Goal: Task Accomplishment & Management: Manage account settings

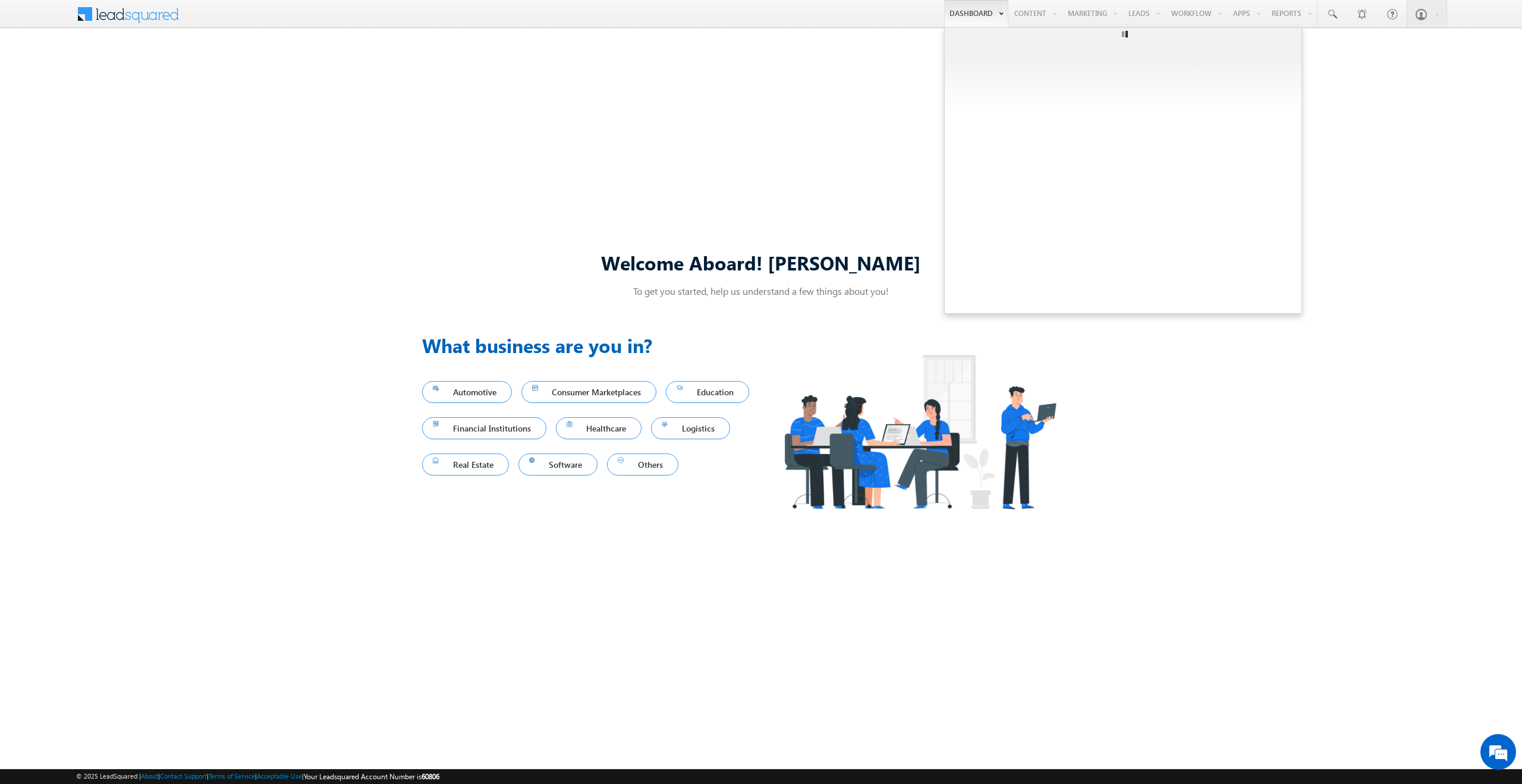
click at [958, 13] on link "Dashboard" at bounding box center [976, 14] width 64 height 27
click at [969, 88] on input "text" at bounding box center [1117, 85] width 331 height 17
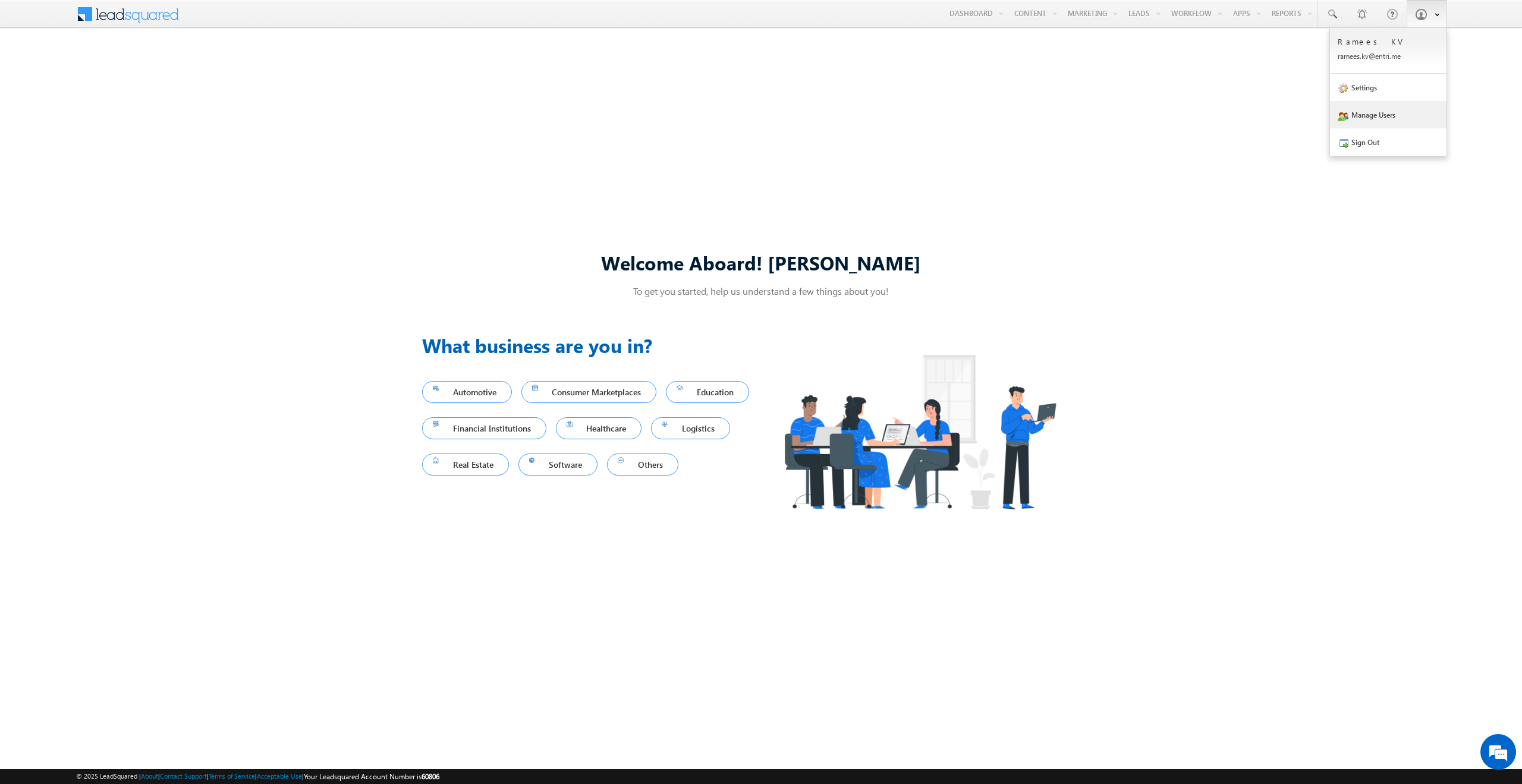
click at [1377, 110] on link "Manage Users" at bounding box center [1388, 115] width 116 height 27
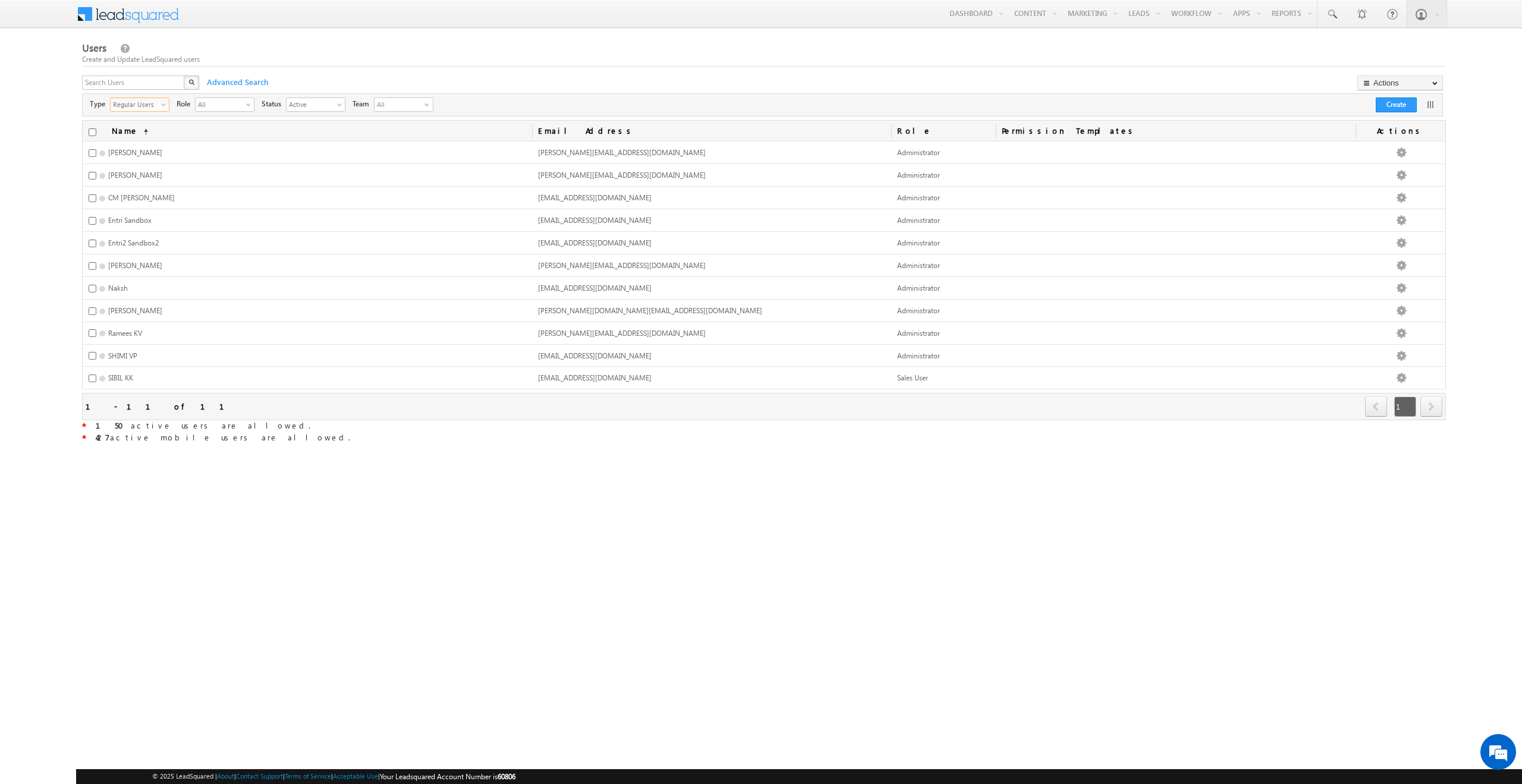
click at [157, 104] on span "Regular Users" at bounding box center [135, 104] width 48 height 12
click at [151, 120] on li "All" at bounding box center [139, 119] width 58 height 12
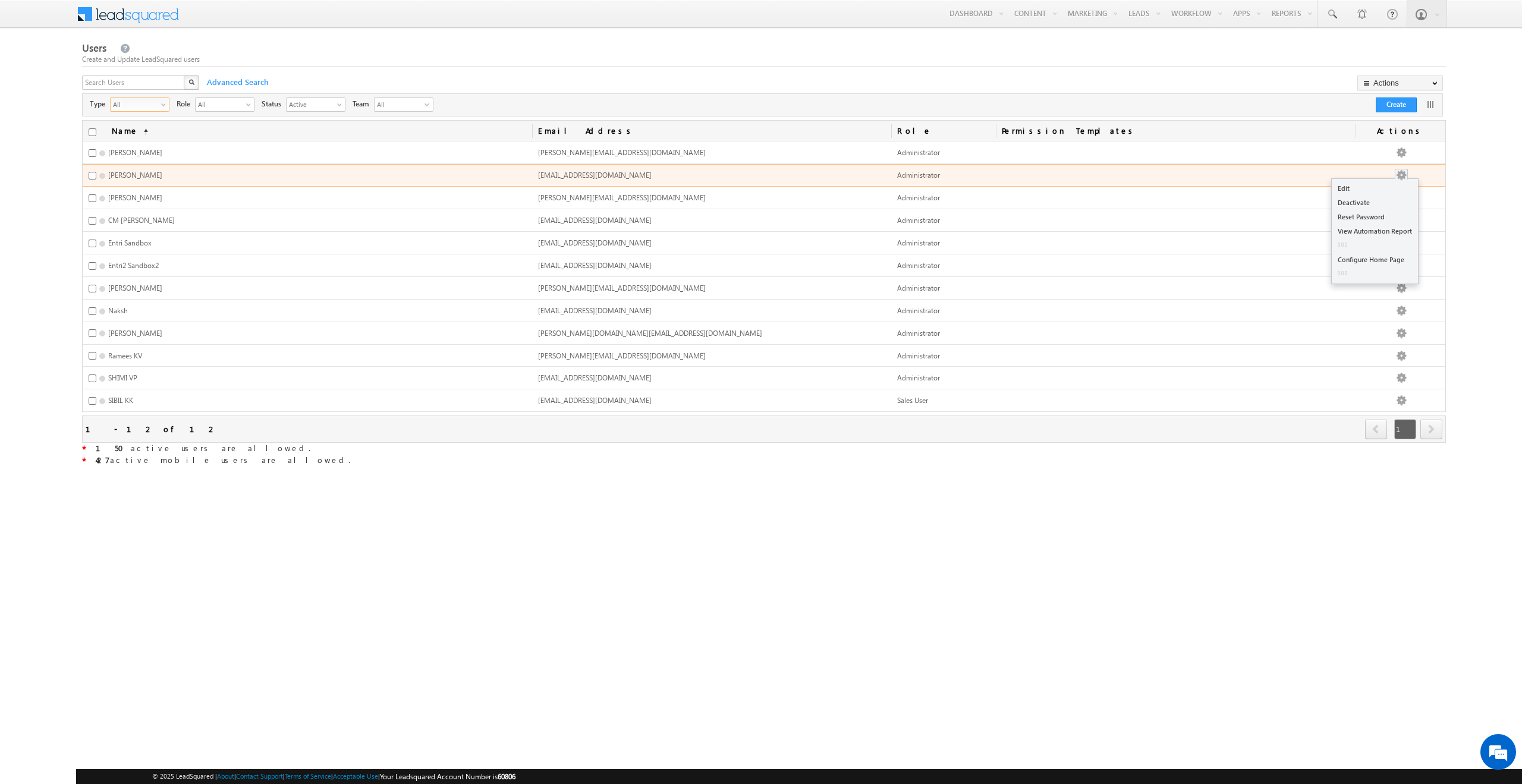
click at [1402, 172] on button "button" at bounding box center [1402, 175] width 12 height 12
click at [1369, 215] on link "Reset Password" at bounding box center [1375, 216] width 86 height 14
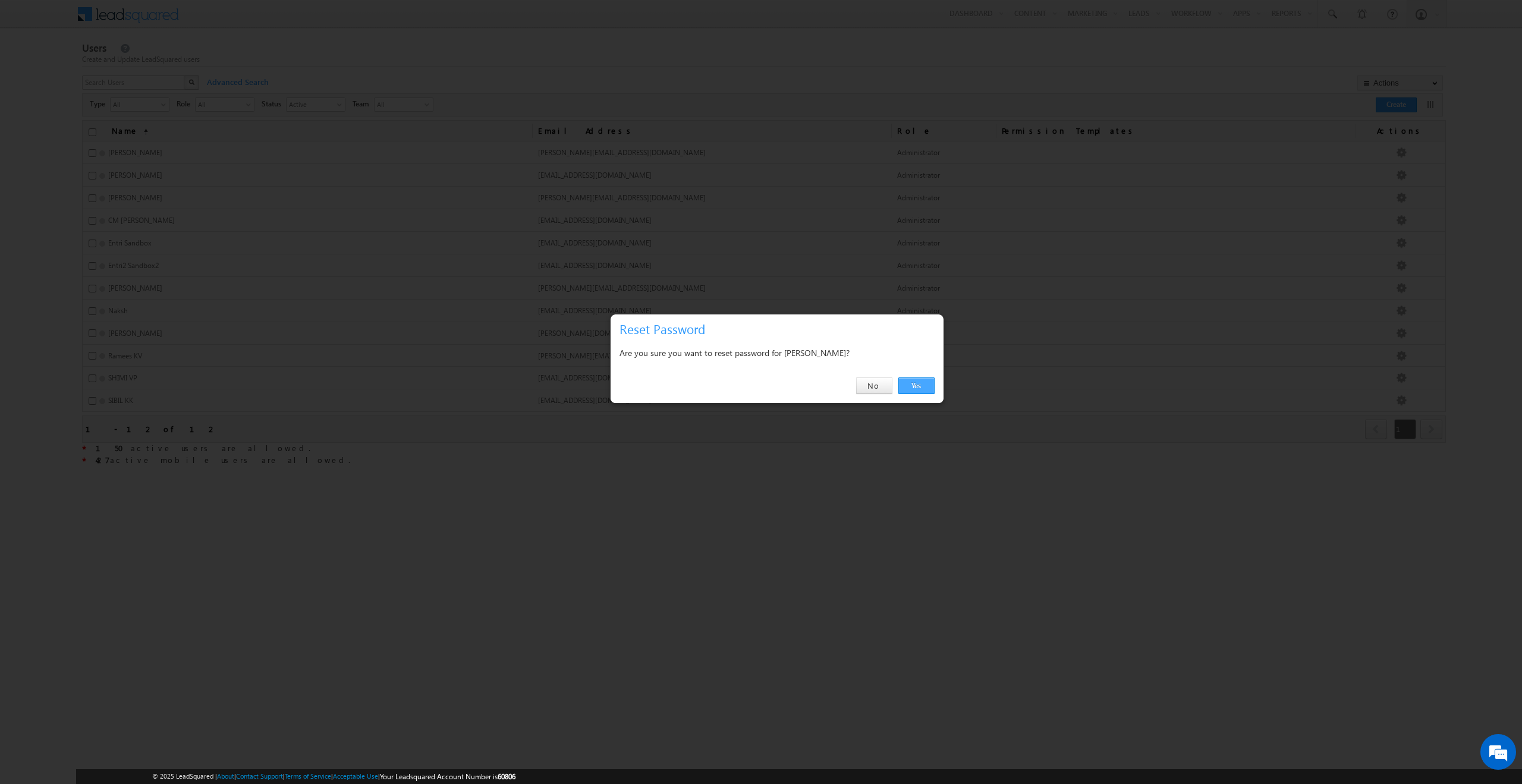
click at [922, 386] on link "Yes" at bounding box center [917, 386] width 36 height 17
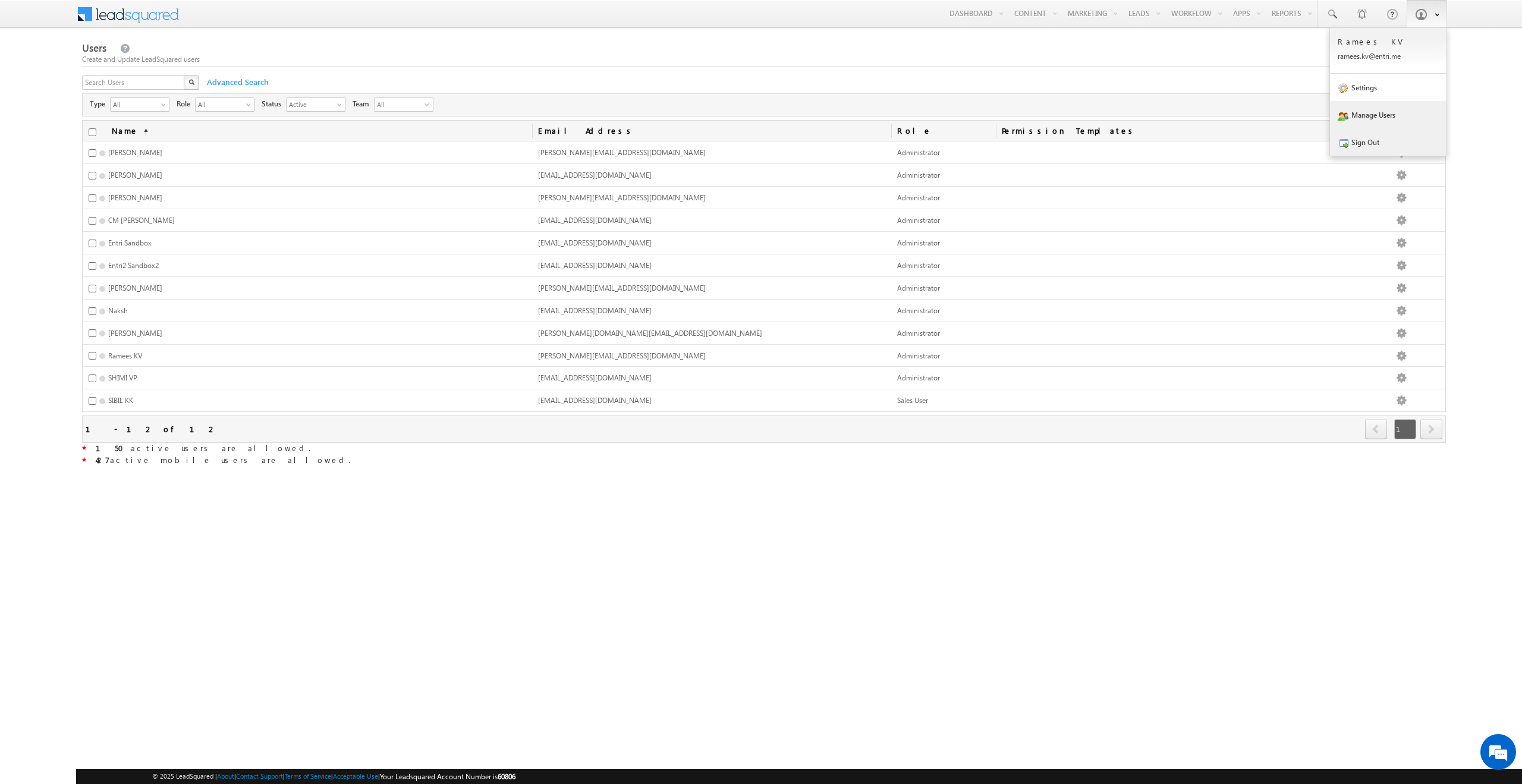
click at [1359, 138] on link "Sign Out" at bounding box center [1388, 142] width 116 height 27
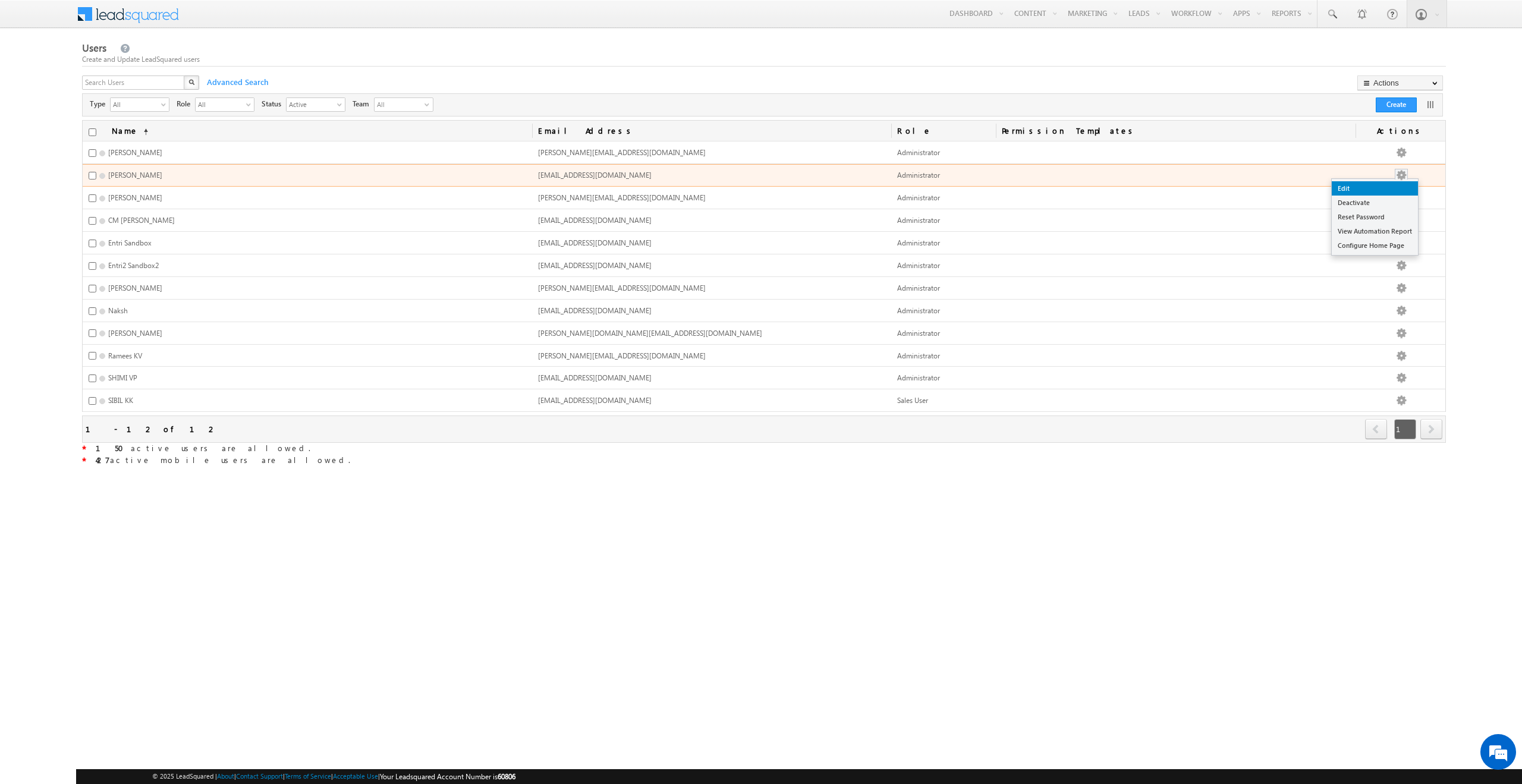
click at [1384, 186] on link "Edit" at bounding box center [1375, 188] width 86 height 14
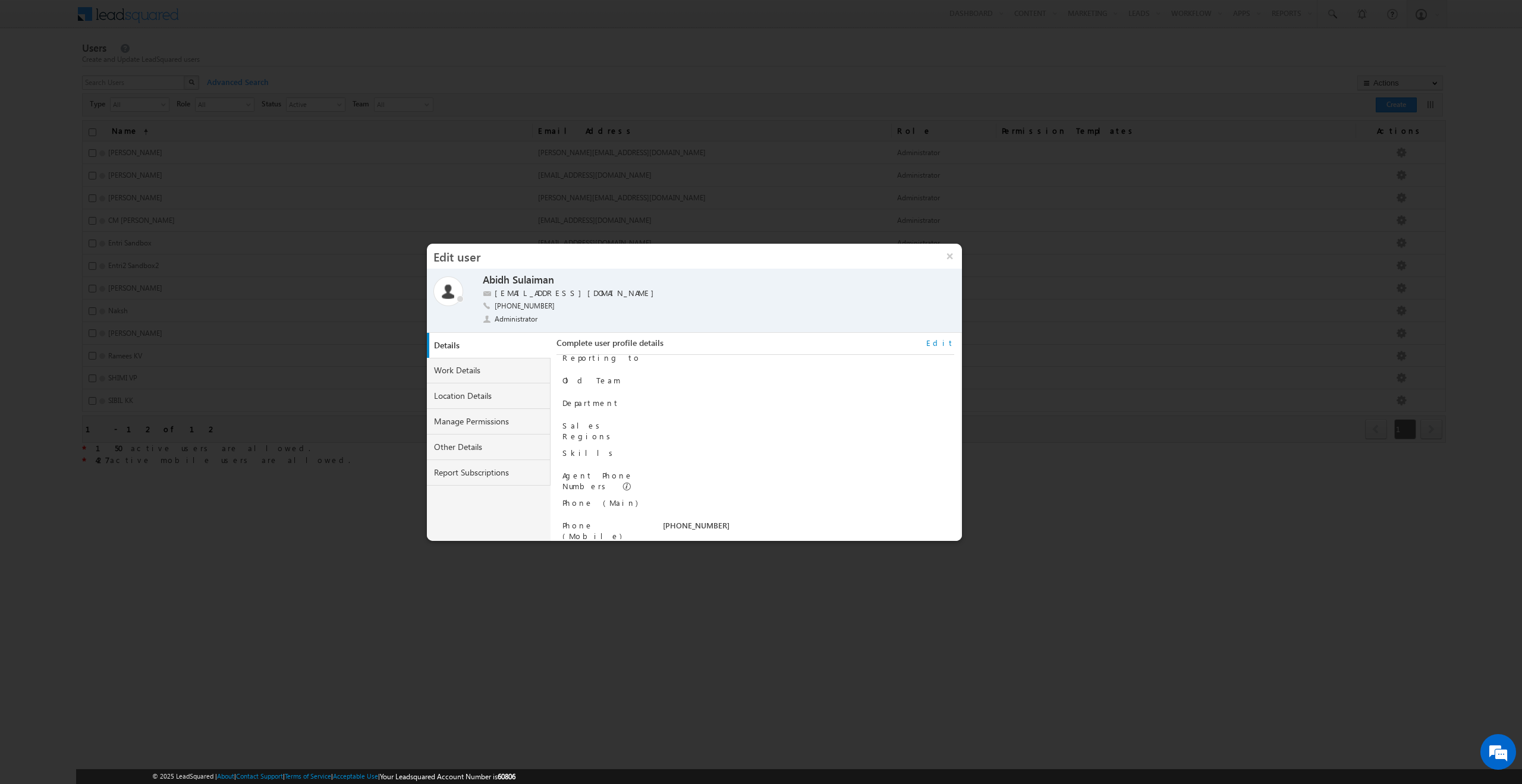
scroll to position [120, 0]
click at [450, 414] on link "Manage Permissions" at bounding box center [488, 422] width 123 height 26
click at [948, 346] on link "Edit" at bounding box center [940, 342] width 28 height 11
select select "0"
click at [663, 361] on select "Regular Mobile" at bounding box center [784, 367] width 243 height 14
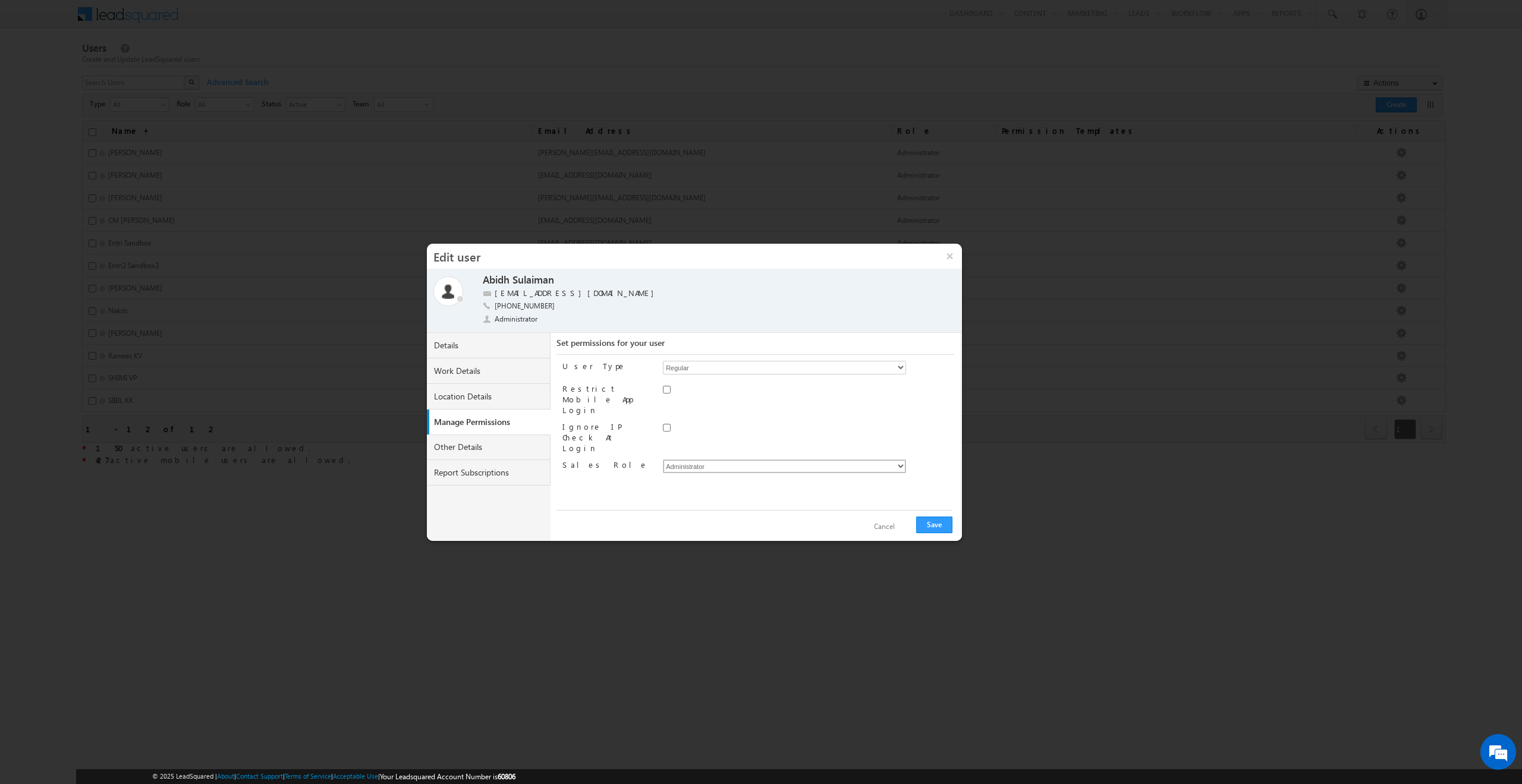
drag, startPoint x: 735, startPoint y: 435, endPoint x: 754, endPoint y: 407, distance: 33.8
click at [754, 407] on div "User Type Regular Mobile Restrict Mobile App Login Ignore IP Check At Login Sal…" at bounding box center [759, 432] width 392 height 154
click at [663, 421] on div "Ignore IP Check At Login" at bounding box center [759, 437] width 392 height 32
click at [668, 423] on input "Ignore IP Check At Login" at bounding box center [666, 427] width 8 height 8
checkbox input "true"
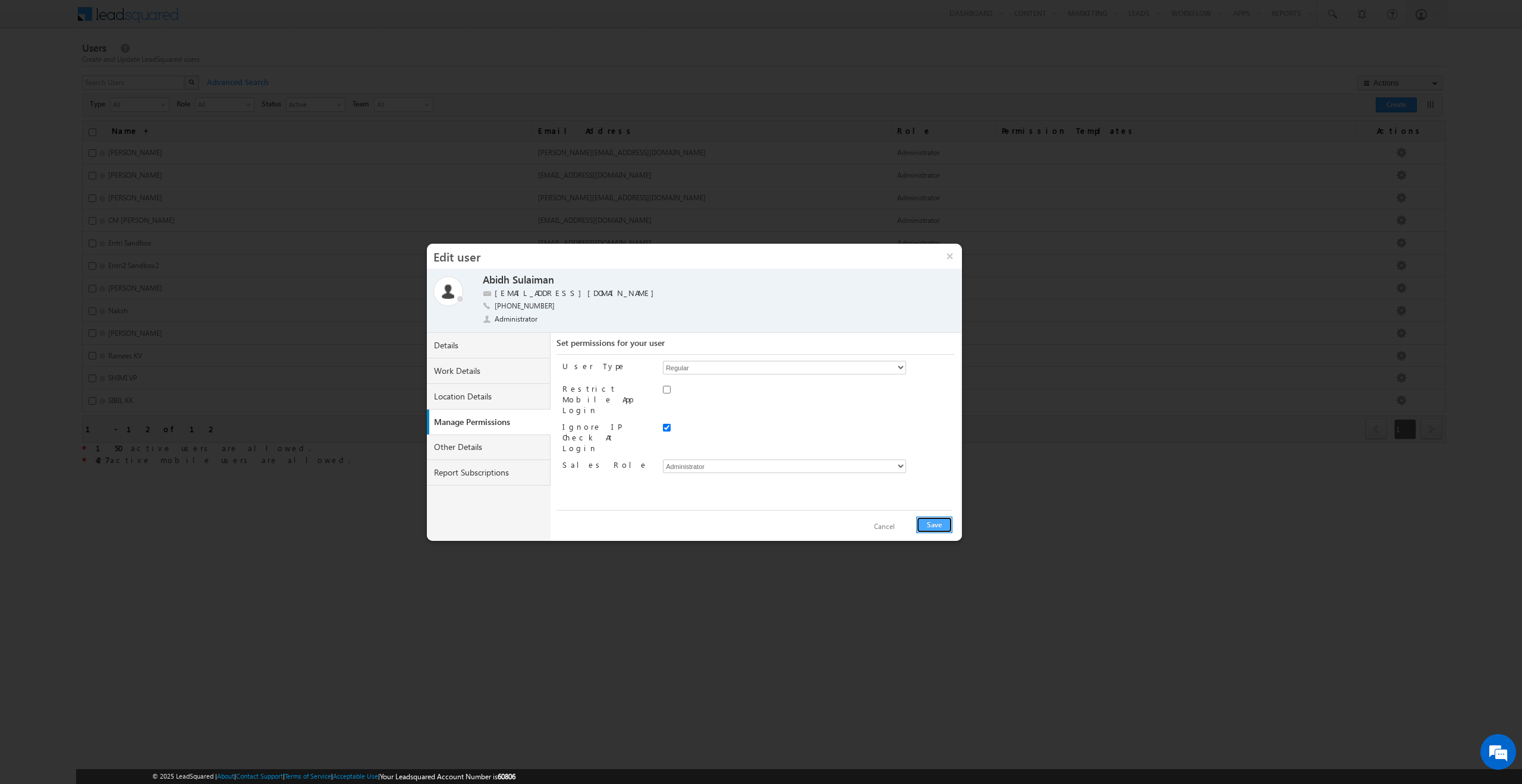
click at [940, 525] on button "Save" at bounding box center [934, 525] width 36 height 17
